Goal: Information Seeking & Learning: Learn about a topic

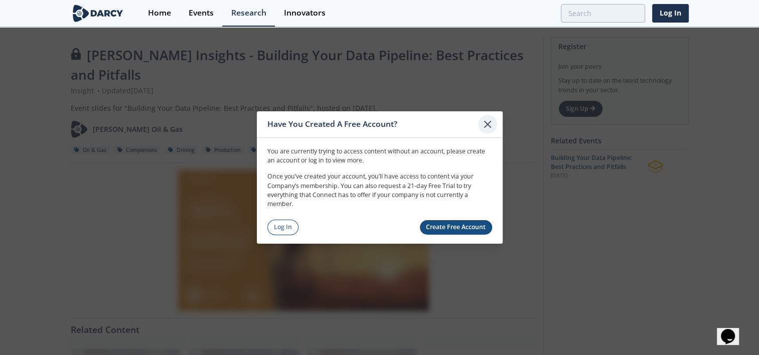
click at [485, 122] on icon at bounding box center [487, 124] width 6 height 6
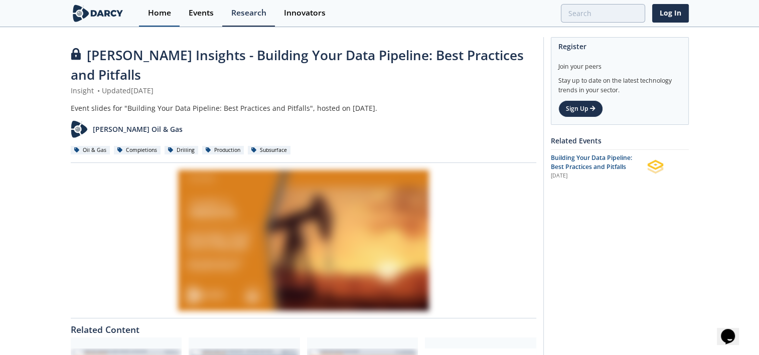
click at [148, 12] on div "Home" at bounding box center [159, 13] width 23 height 8
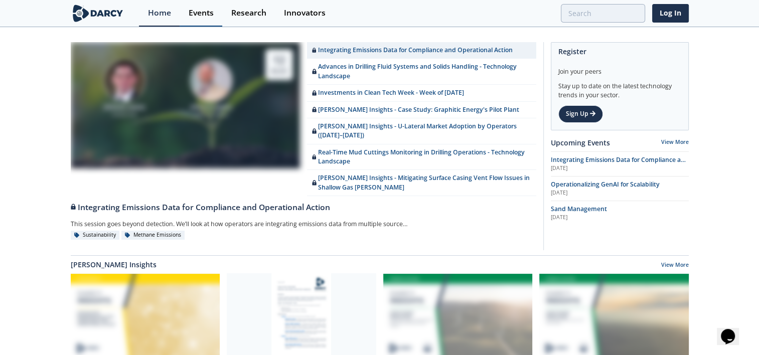
click at [214, 14] on link "Events" at bounding box center [201, 13] width 43 height 27
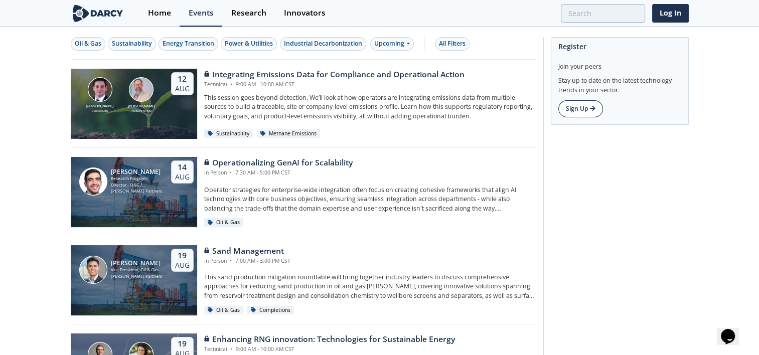
click at [572, 114] on link "Sign Up" at bounding box center [580, 108] width 45 height 17
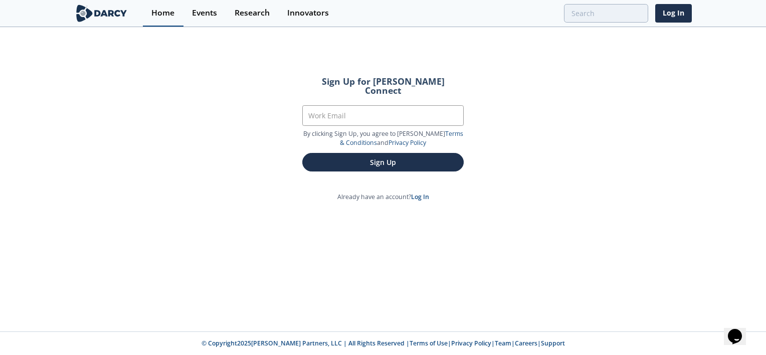
click at [158, 7] on link "Home" at bounding box center [163, 13] width 41 height 27
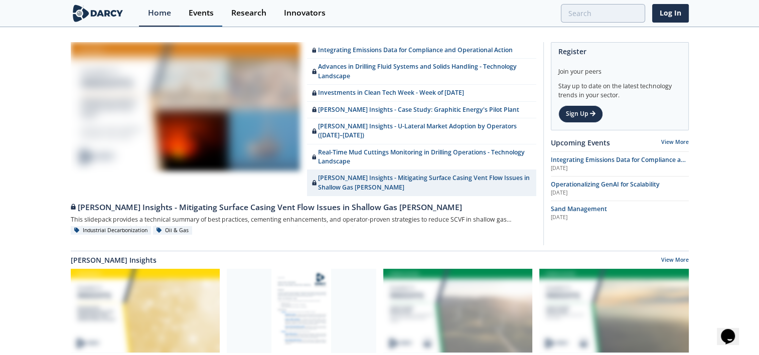
click at [206, 16] on div "Events" at bounding box center [201, 13] width 25 height 8
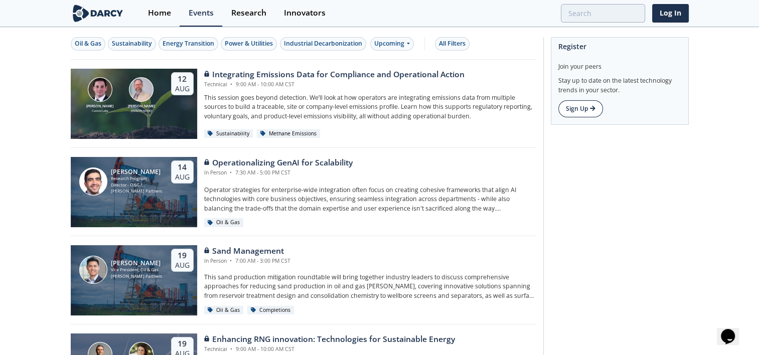
click at [562, 109] on link "Sign Up" at bounding box center [580, 108] width 45 height 17
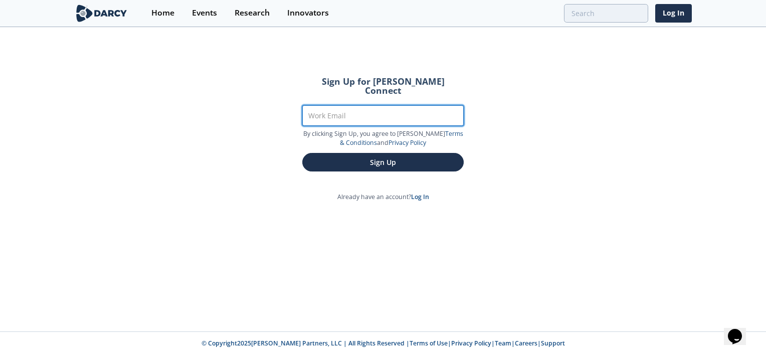
click at [379, 108] on input "Work Email" at bounding box center [382, 115] width 161 height 21
type input "[PERSON_NAME][EMAIL_ADDRESS][PERSON_NAME][PERSON_NAME][DOMAIN_NAME]"
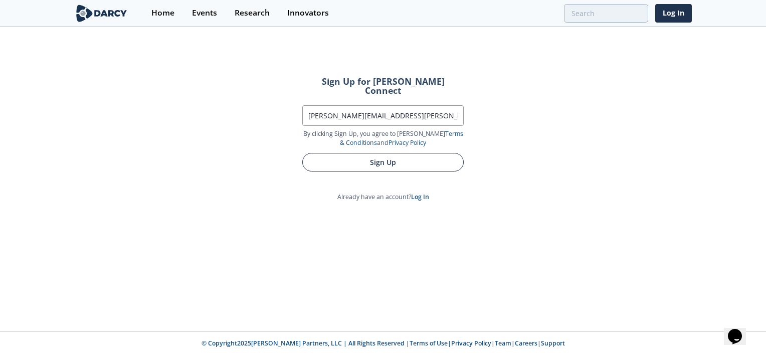
click at [384, 153] on button "Sign Up" at bounding box center [382, 162] width 161 height 19
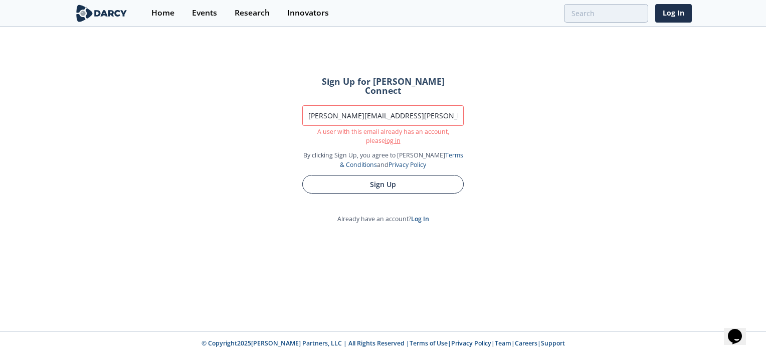
click at [437, 175] on button "Sign Up" at bounding box center [382, 184] width 161 height 19
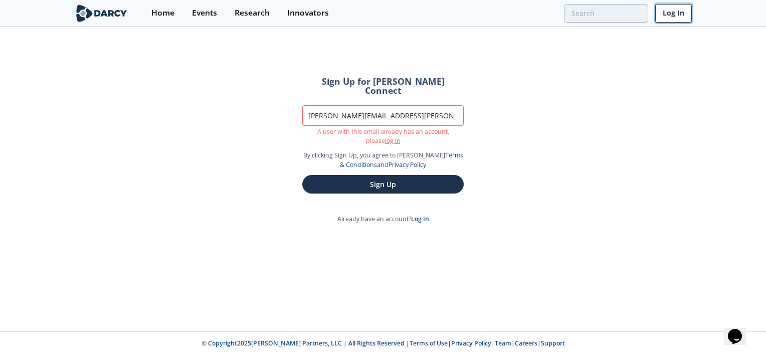
click at [688, 11] on link "Log In" at bounding box center [673, 13] width 37 height 19
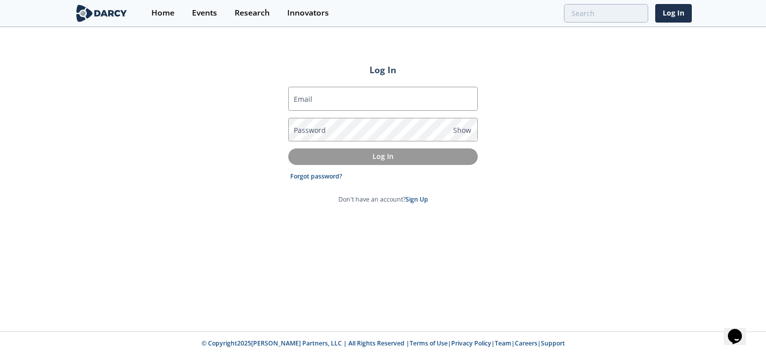
type input "[PERSON_NAME][EMAIL_ADDRESS][PERSON_NAME][PERSON_NAME][DOMAIN_NAME]"
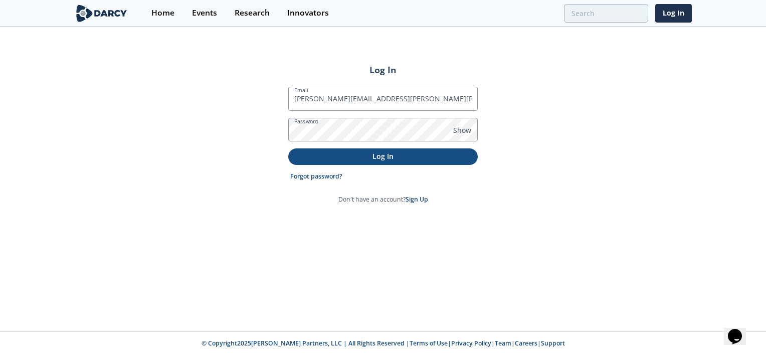
click at [398, 155] on p "Log In" at bounding box center [382, 156] width 175 height 11
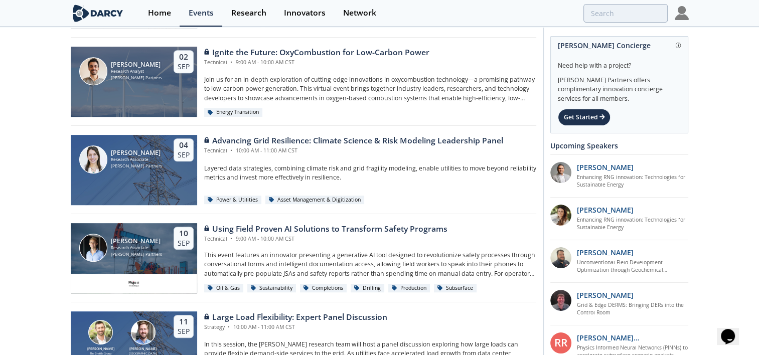
scroll to position [301, 0]
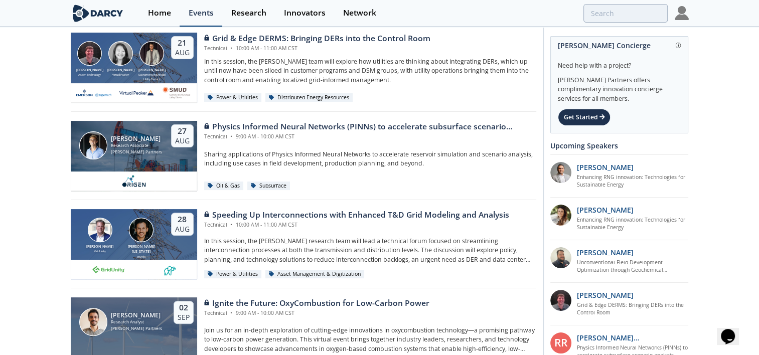
click at [201, 13] on div "Events" at bounding box center [201, 13] width 25 height 8
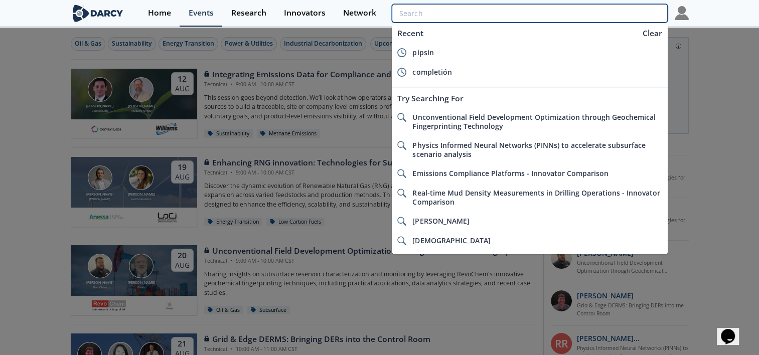
click at [606, 7] on input "search" at bounding box center [529, 13] width 275 height 19
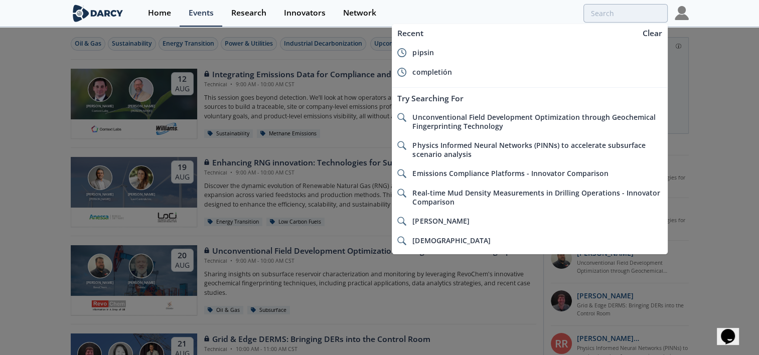
click at [451, 70] on div "completión" at bounding box center [537, 72] width 250 height 9
type input "completión"
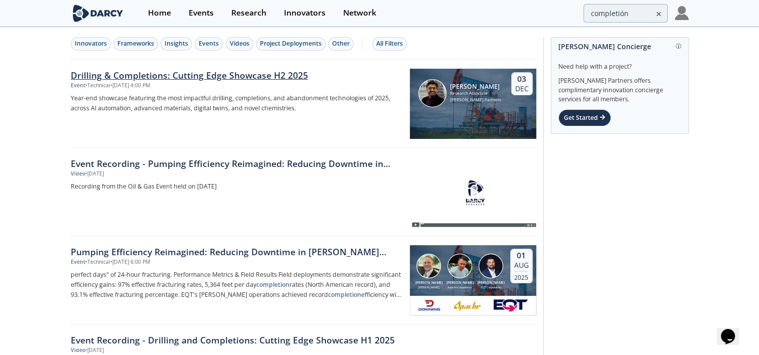
click at [459, 107] on div "[PERSON_NAME] Research Associate [PERSON_NAME] Partners [DATE]" at bounding box center [473, 104] width 126 height 70
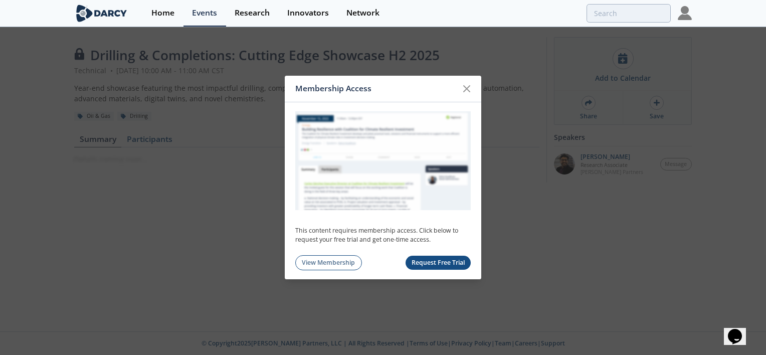
drag, startPoint x: 445, startPoint y: 267, endPoint x: 459, endPoint y: 272, distance: 14.4
click at [446, 267] on button "Request Free Trial" at bounding box center [439, 263] width 66 height 15
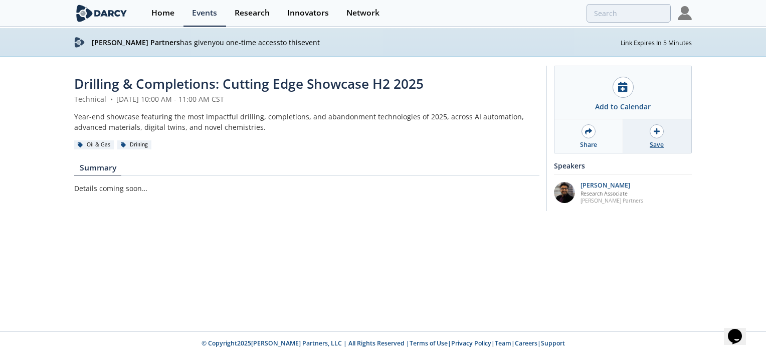
click at [661, 135] on div at bounding box center [657, 131] width 14 height 14
type input "completión"
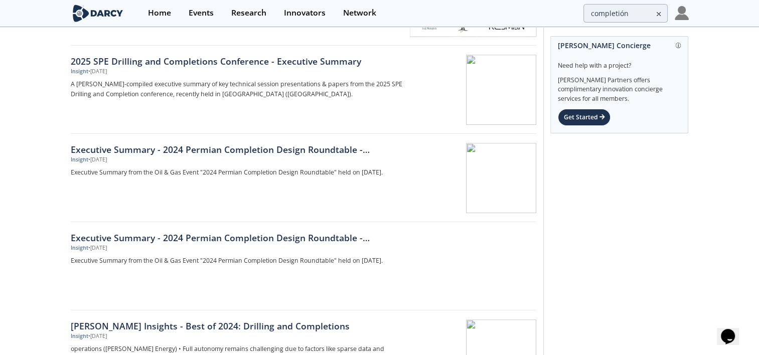
scroll to position [351, 0]
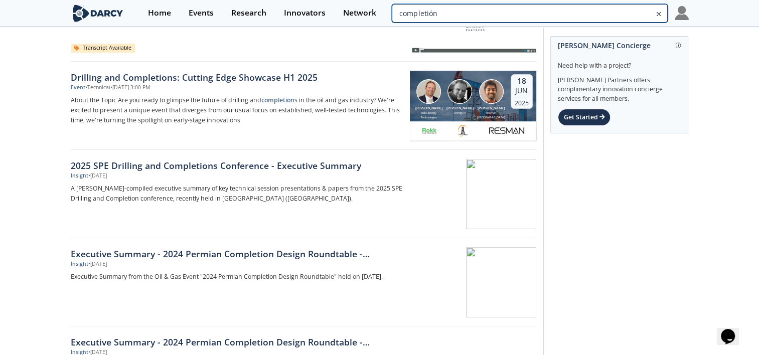
click at [632, 16] on input "completión" at bounding box center [529, 13] width 275 height 19
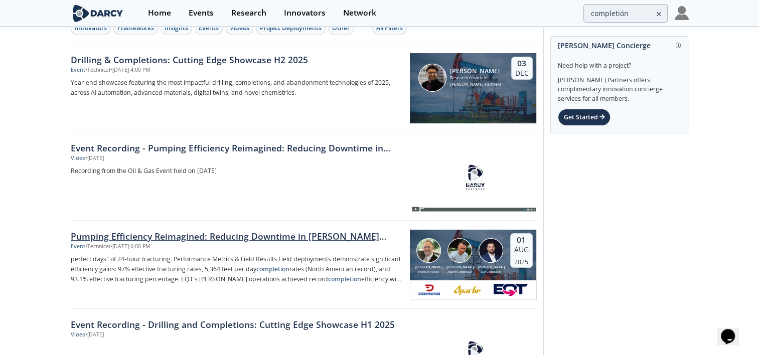
scroll to position [0, 0]
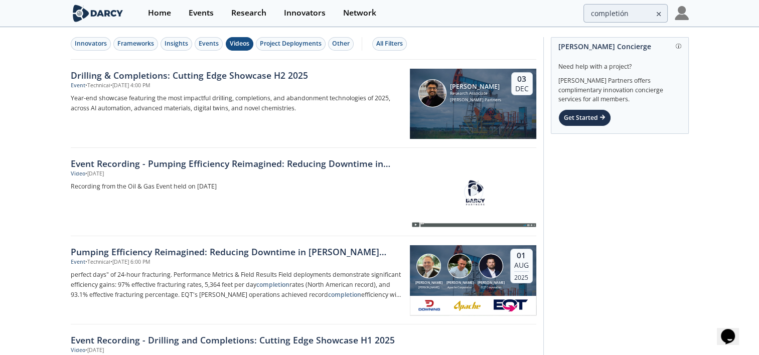
click at [232, 45] on div "Videos" at bounding box center [240, 43] width 20 height 9
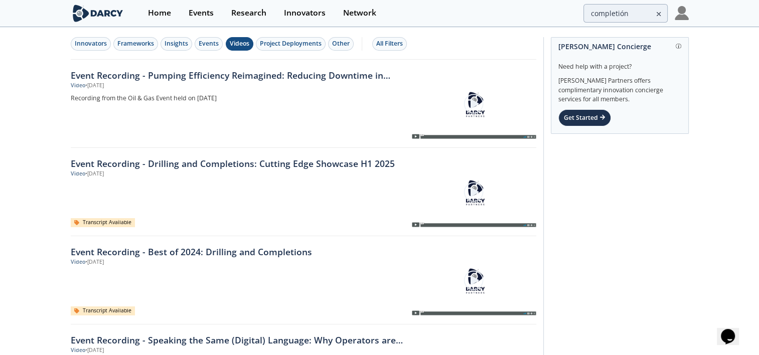
click at [465, 190] on img at bounding box center [473, 192] width 21 height 21
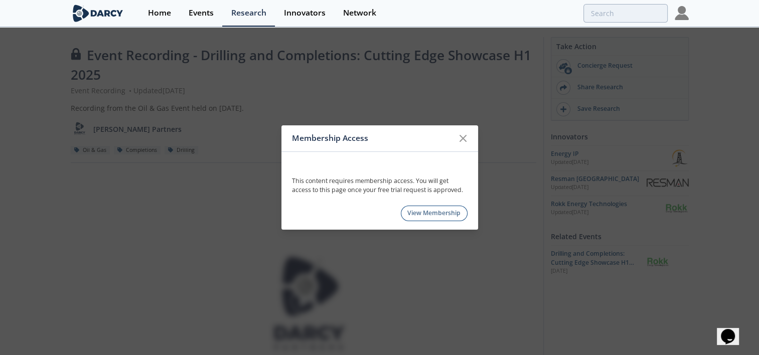
click at [450, 218] on link "View Membership" at bounding box center [434, 214] width 67 height 16
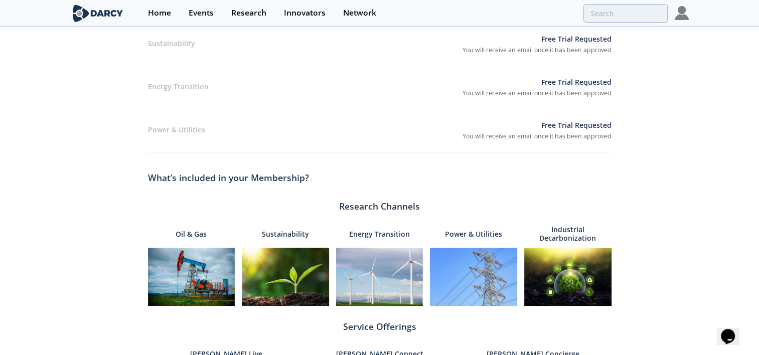
scroll to position [50, 0]
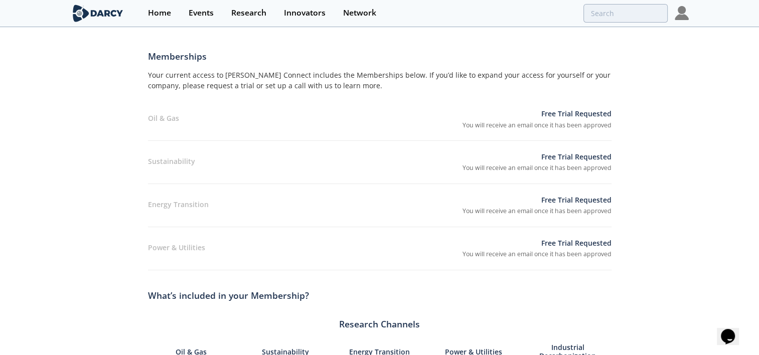
click at [586, 116] on p "Free Trial Requested" at bounding box center [536, 114] width 149 height 13
click at [488, 118] on p "Free Trial Requested" at bounding box center [536, 114] width 149 height 13
click at [269, 84] on div "Your current access to [PERSON_NAME] Connect includes the Memberships below. If…" at bounding box center [379, 84] width 463 height 28
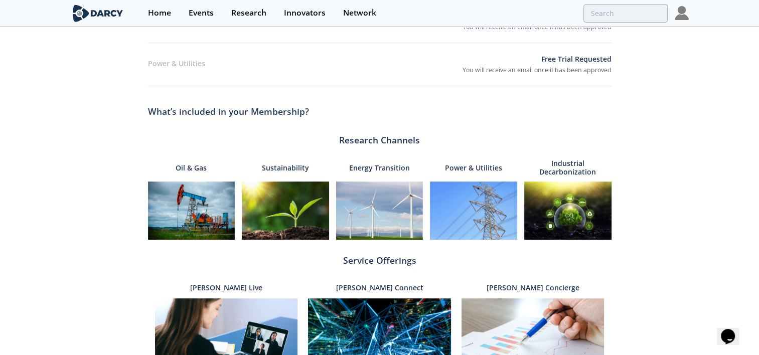
scroll to position [301, 0]
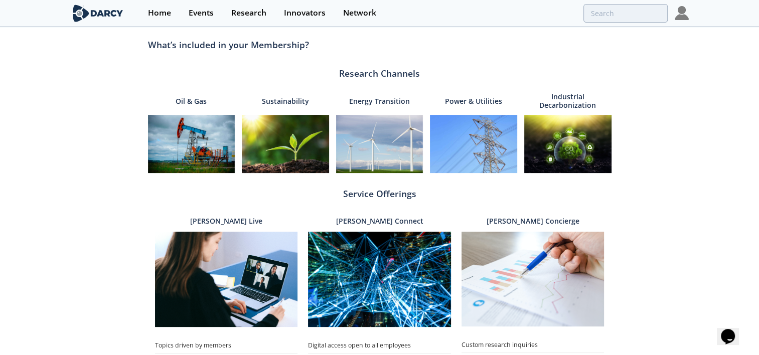
click at [388, 156] on img at bounding box center [379, 144] width 87 height 58
click at [376, 97] on p "Energy Transition" at bounding box center [379, 100] width 61 height 21
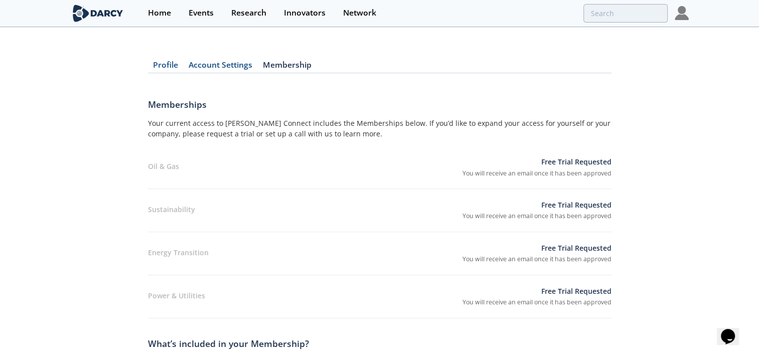
scroll to position [0, 0]
